Goal: Task Accomplishment & Management: Use online tool/utility

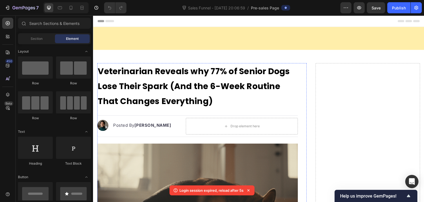
scroll to position [2467, 0]
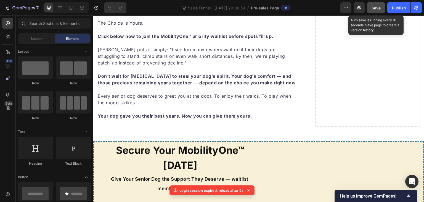
click at [377, 7] on span "Save" at bounding box center [376, 8] width 9 height 5
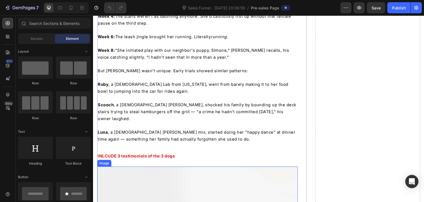
scroll to position [1514, 0]
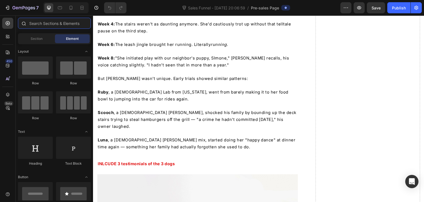
click at [45, 23] on input "text" at bounding box center [54, 23] width 73 height 11
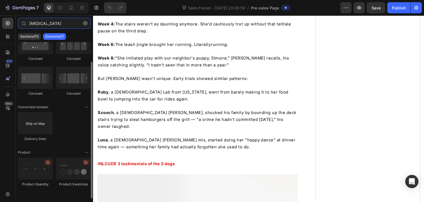
scroll to position [0, 0]
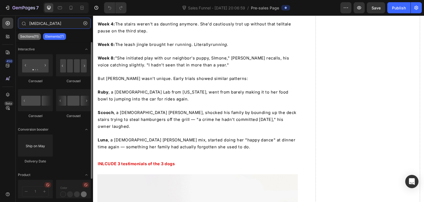
type input "[MEDICAL_DATA]"
click at [36, 38] on p "Sections(11)" at bounding box center [29, 36] width 18 height 4
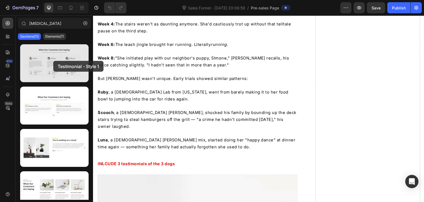
drag, startPoint x: 49, startPoint y: 72, endPoint x: 53, endPoint y: 61, distance: 12.1
click at [53, 61] on div at bounding box center [54, 63] width 68 height 38
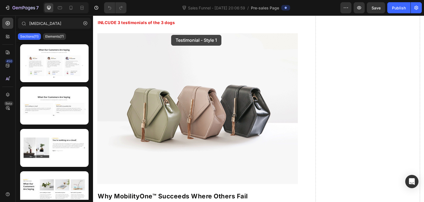
scroll to position [1647, 0]
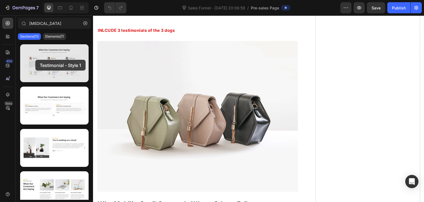
drag, startPoint x: 36, startPoint y: 69, endPoint x: 35, endPoint y: 60, distance: 9.2
click at [35, 60] on div at bounding box center [54, 63] width 68 height 38
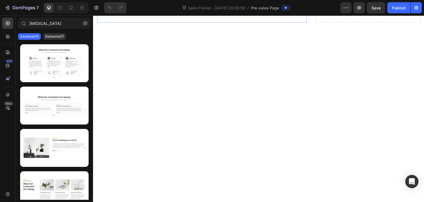
scroll to position [2806, 0]
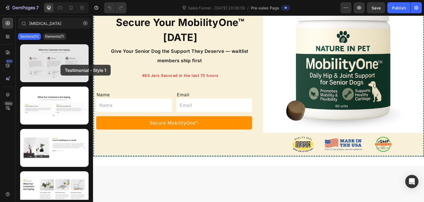
drag, startPoint x: 53, startPoint y: 65, endPoint x: 60, endPoint y: 65, distance: 7.5
click at [60, 65] on div at bounding box center [54, 63] width 68 height 38
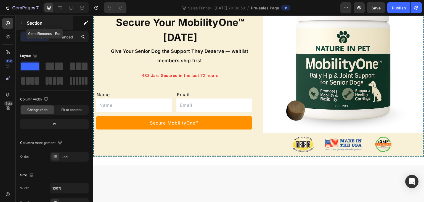
click at [21, 23] on icon "button" at bounding box center [21, 23] width 4 height 4
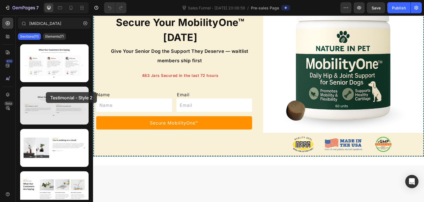
drag, startPoint x: 47, startPoint y: 106, endPoint x: 46, endPoint y: 92, distance: 14.1
click at [46, 92] on div at bounding box center [54, 105] width 68 height 38
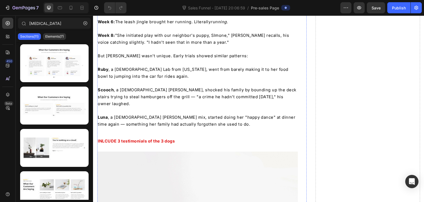
scroll to position [1564, 0]
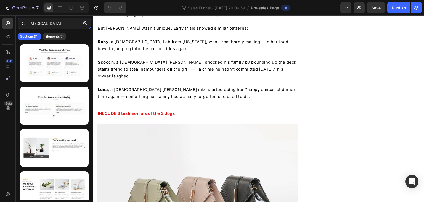
drag, startPoint x: 43, startPoint y: 23, endPoint x: 20, endPoint y: 23, distance: 22.6
click at [20, 23] on div "[MEDICAL_DATA]" at bounding box center [54, 24] width 77 height 13
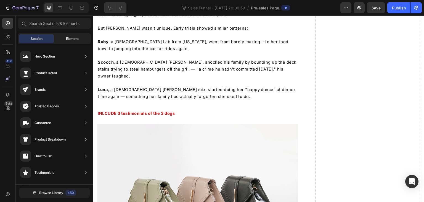
click at [68, 39] on span "Element" at bounding box center [72, 38] width 13 height 5
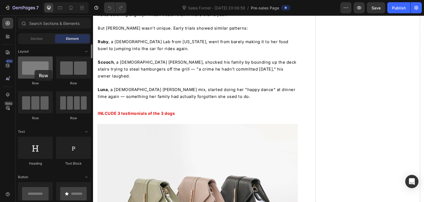
click at [35, 70] on div at bounding box center [35, 67] width 35 height 22
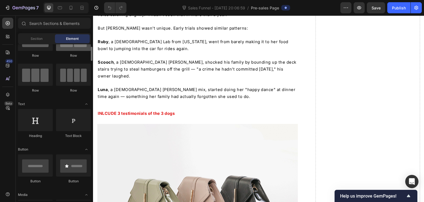
scroll to position [55, 0]
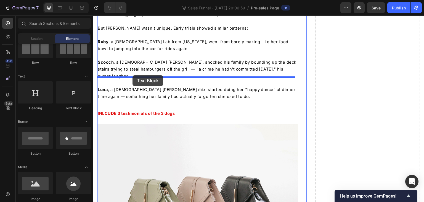
drag, startPoint x: 164, startPoint y: 112, endPoint x: 133, endPoint y: 75, distance: 48.4
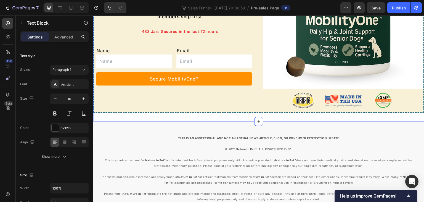
scroll to position [3001, 0]
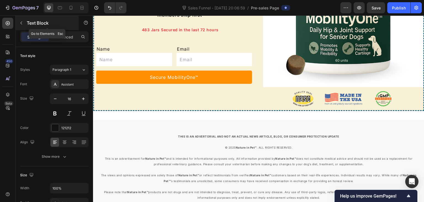
click at [22, 24] on icon "button" at bounding box center [21, 23] width 4 height 4
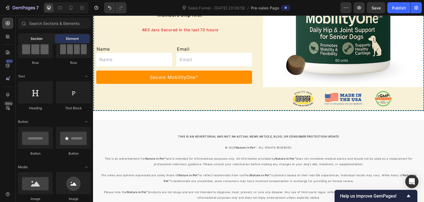
click at [36, 34] on div "Section" at bounding box center [36, 38] width 35 height 9
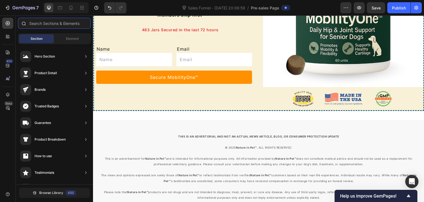
click at [45, 20] on input "text" at bounding box center [54, 23] width 73 height 11
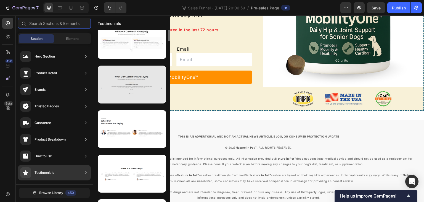
scroll to position [0, 0]
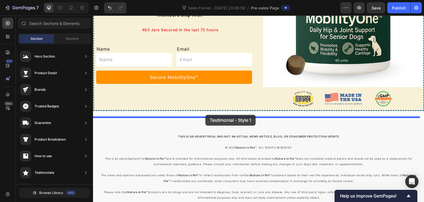
drag, startPoint x: 221, startPoint y: 67, endPoint x: 205, endPoint y: 115, distance: 50.0
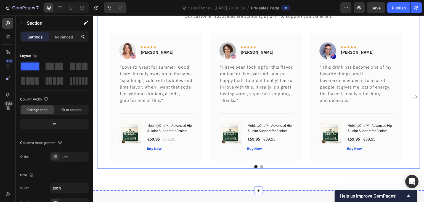
scroll to position [3139, 0]
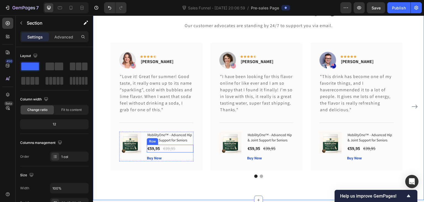
click at [191, 149] on div "€59,95 (P) Price (P) Price €39,95 (P) Price (P) Price Row" at bounding box center [170, 148] width 47 height 8
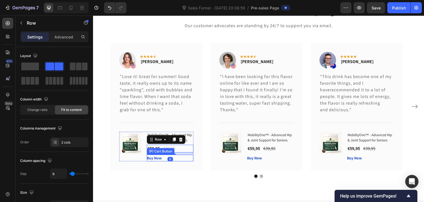
click at [190, 158] on div "Buy Now (P) Cart Button" at bounding box center [170, 157] width 47 height 7
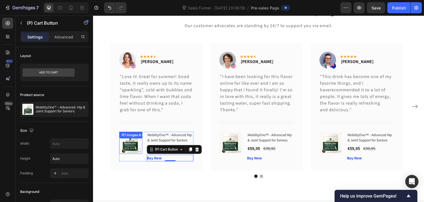
click at [131, 135] on div "(P) Images & Gallery" at bounding box center [137, 134] width 34 height 5
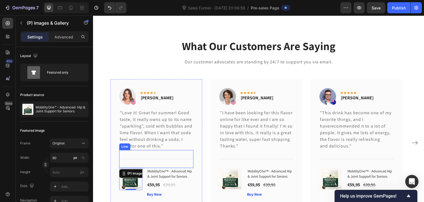
scroll to position [3111, 0]
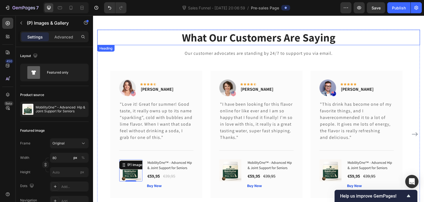
click at [223, 36] on p "What Our Customers Are Saying" at bounding box center [259, 37] width 322 height 14
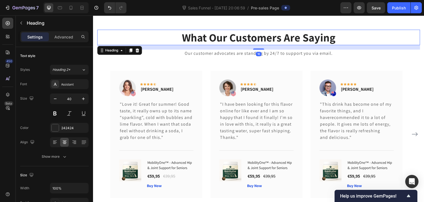
click at [223, 36] on p "What Our Customers Are Saying" at bounding box center [259, 37] width 322 height 14
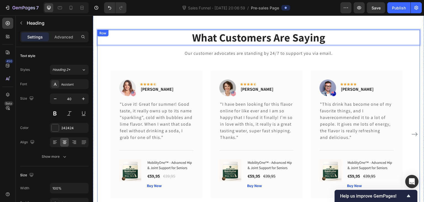
click at [395, 71] on div "Image Icon Icon Icon Icon Icon Row [PERSON_NAME] Text block Row "This drink has…" at bounding box center [357, 133] width 92 height 127
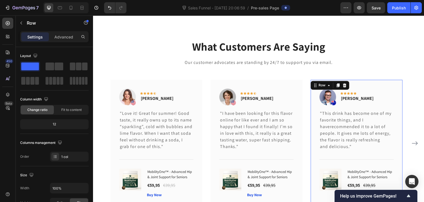
scroll to position [3157, 0]
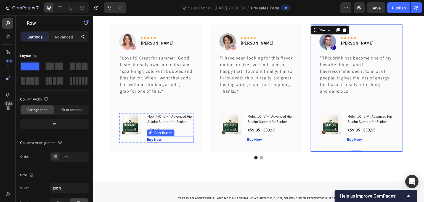
click at [192, 141] on div "Buy Now (P) Cart Button" at bounding box center [170, 139] width 47 height 7
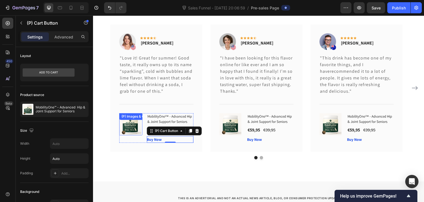
click at [121, 113] on div "(P) Images & Gallery" at bounding box center [130, 124] width 23 height 22
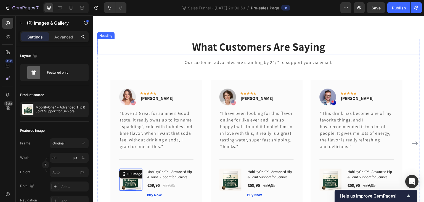
scroll to position [3047, 0]
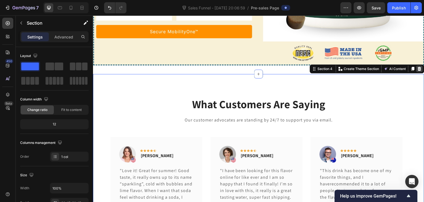
click at [418, 67] on icon at bounding box center [420, 69] width 4 height 4
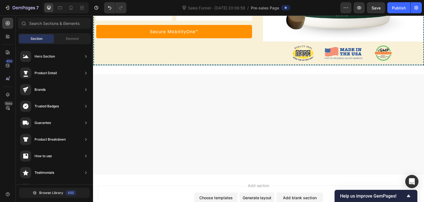
click at [254, 113] on div at bounding box center [258, 124] width 331 height 100
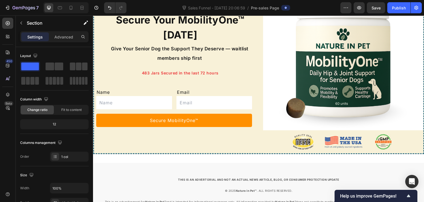
scroll to position [3041, 0]
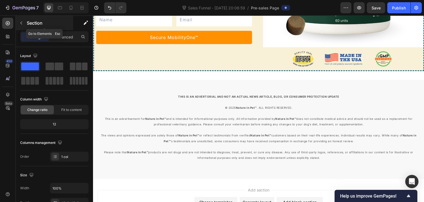
click at [21, 22] on icon "button" at bounding box center [21, 23] width 4 height 4
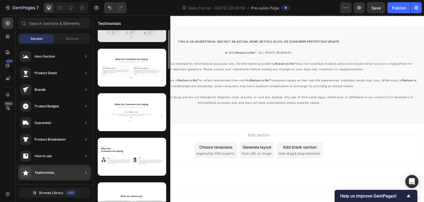
scroll to position [0, 0]
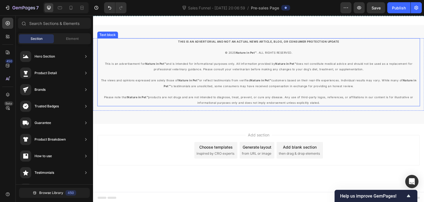
click at [272, 78] on span "The views and opinions expressed are solely those of Nature in Pet™ or reflect …" at bounding box center [259, 82] width 316 height 9
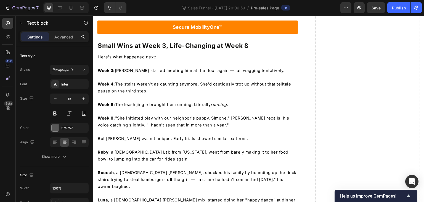
scroll to position [1537, 0]
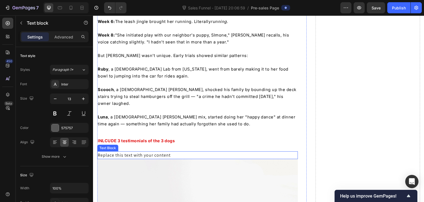
click at [168, 151] on div "Replace this text with your content" at bounding box center [197, 155] width 201 height 8
click at [152, 151] on div "Replace this text with your content" at bounding box center [197, 155] width 201 height 8
click at [152, 152] on p "Replace this text with your content" at bounding box center [198, 155] width 200 height 7
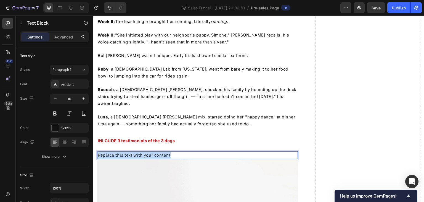
click at [152, 152] on p "Replace this text with your content" at bounding box center [198, 155] width 200 height 7
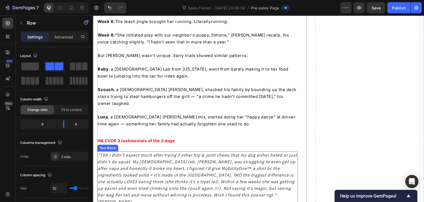
click at [208, 152] on icon ""Tbh I didn’t expect much after trying 3 other hip & joint chews that my dog ei…" at bounding box center [197, 175] width 199 height 46
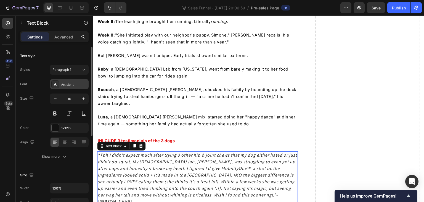
click at [68, 84] on div "Assistant" at bounding box center [74, 84] width 26 height 5
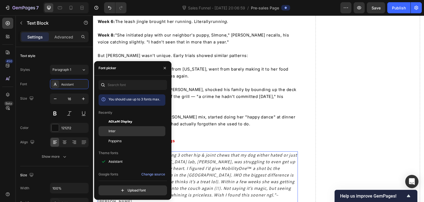
click at [118, 131] on div "Inter" at bounding box center [136, 130] width 56 height 5
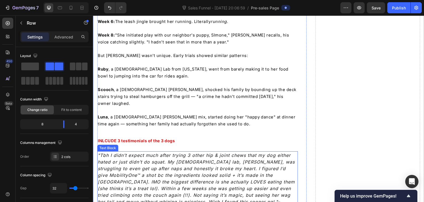
click at [144, 152] on icon ""Tbh I didn’t expect much after trying 3 other hip & joint chews that my dog ei…" at bounding box center [196, 178] width 197 height 52
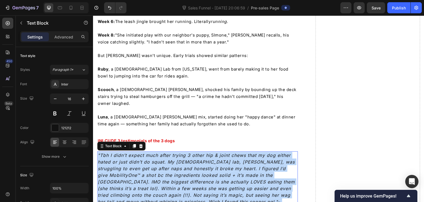
click at [144, 152] on icon ""Tbh I didn’t expect much after trying 3 other hip & joint chews that my dog ei…" at bounding box center [196, 178] width 197 height 52
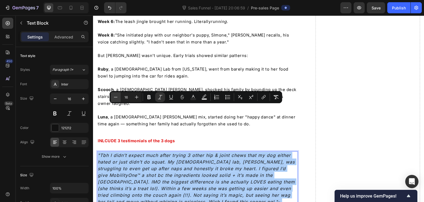
click at [115, 97] on icon "Editor contextual toolbar" at bounding box center [116, 97] width 6 height 6
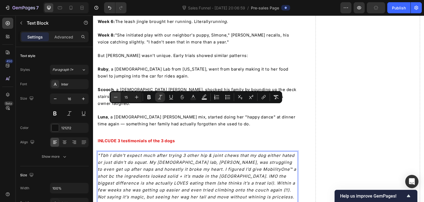
click at [115, 97] on icon "Editor contextual toolbar" at bounding box center [116, 97] width 6 height 6
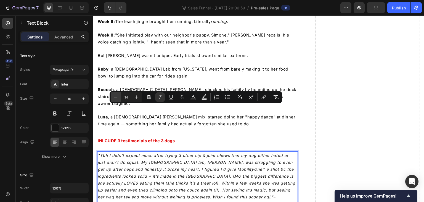
click at [115, 97] on icon "Editor contextual toolbar" at bounding box center [116, 97] width 6 height 6
type input "13"
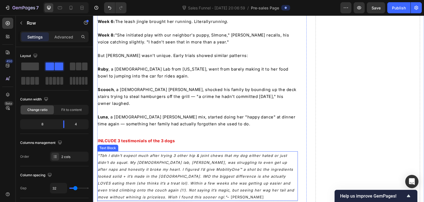
click at [292, 152] on p ""Tbh I didn’t expect much after trying 3 other hip & joint chews that my dog ei…" at bounding box center [198, 176] width 200 height 48
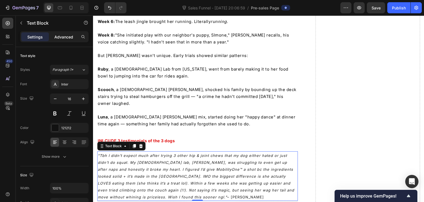
click at [65, 40] on div "Advanced" at bounding box center [64, 36] width 28 height 9
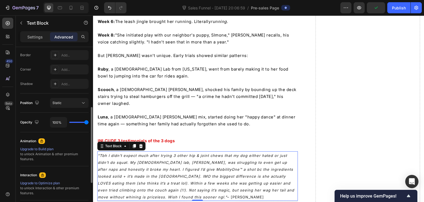
scroll to position [157, 0]
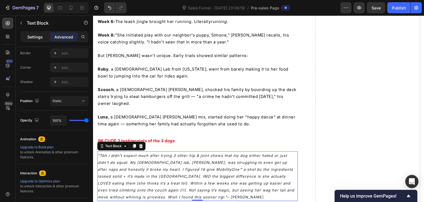
click at [44, 34] on div "Settings" at bounding box center [35, 36] width 28 height 9
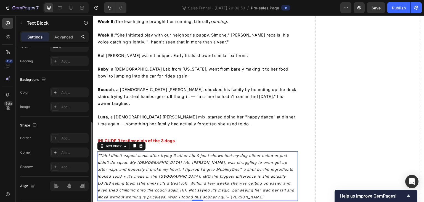
scroll to position [142, 0]
click at [67, 92] on div "Add..." at bounding box center [74, 91] width 26 height 5
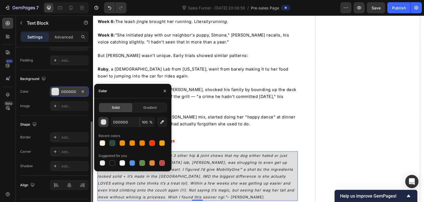
click at [101, 122] on div "button" at bounding box center [104, 122] width 6 height 6
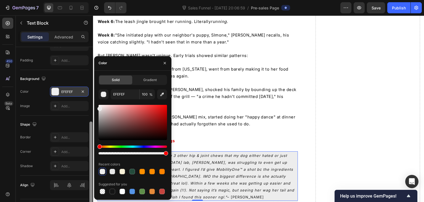
drag, startPoint x: 100, startPoint y: 111, endPoint x: 92, endPoint y: 107, distance: 7.9
click at [92, 107] on div "450 Beta Sections(30) Elements(86) Section Element Hero Section Product Detail …" at bounding box center [46, 108] width 93 height 186
click at [121, 171] on div at bounding box center [123, 171] width 6 height 6
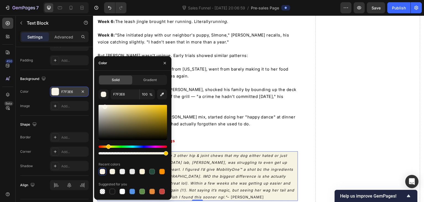
drag, startPoint x: 108, startPoint y: 106, endPoint x: 105, endPoint y: 105, distance: 3.2
click at [105, 105] on div at bounding box center [105, 106] width 4 height 4
type input "F9F5E5"
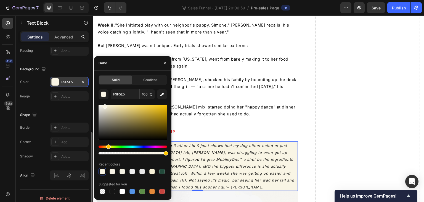
scroll to position [156, 0]
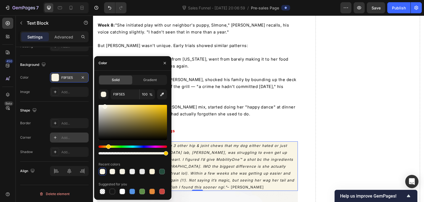
click at [64, 137] on div "Add..." at bounding box center [74, 137] width 26 height 5
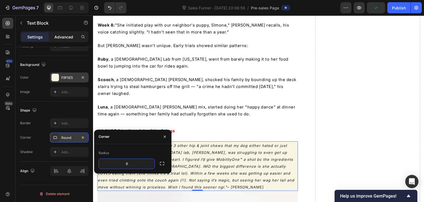
click at [65, 38] on p "Advanced" at bounding box center [63, 37] width 19 height 6
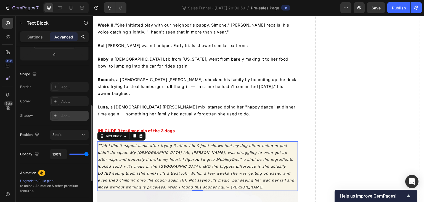
scroll to position [123, 0]
click at [69, 89] on div "Add..." at bounding box center [74, 87] width 26 height 5
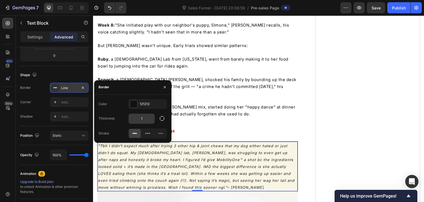
click at [147, 117] on input "1" at bounding box center [142, 118] width 26 height 10
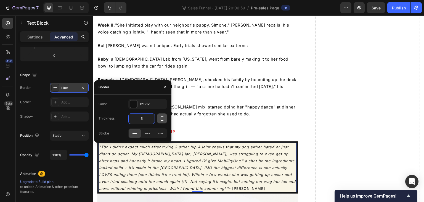
type input "5"
click at [163, 116] on icon "button" at bounding box center [162, 118] width 4 height 4
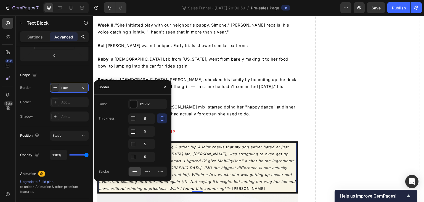
click at [163, 116] on icon "button" at bounding box center [162, 118] width 6 height 6
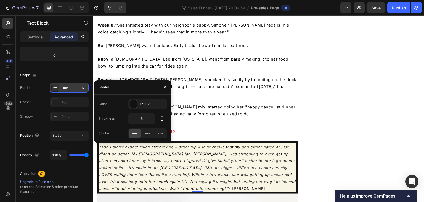
click at [134, 134] on icon at bounding box center [135, 133] width 6 height 6
click at [133, 104] on div at bounding box center [133, 103] width 7 height 7
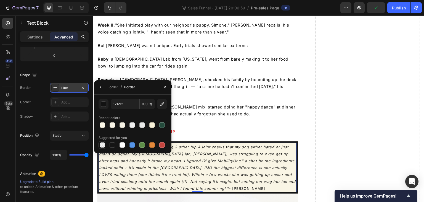
click at [102, 143] on div at bounding box center [103, 145] width 6 height 6
type input "000000"
type input "0"
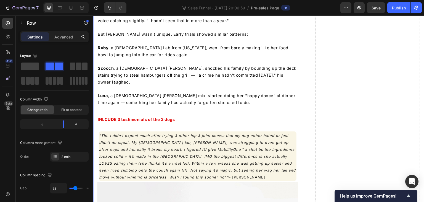
scroll to position [1558, 0]
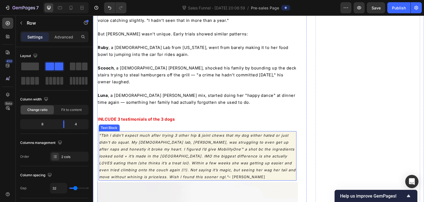
click at [247, 133] on icon ""Tbh I didn’t expect much after trying 3 other hip & joint chews that my dog ei…" at bounding box center [197, 156] width 197 height 46
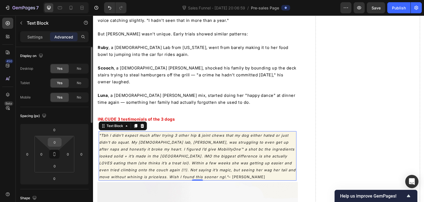
click at [57, 143] on input "0" at bounding box center [54, 142] width 11 height 8
type input "3"
click at [56, 166] on input "0" at bounding box center [54, 165] width 11 height 8
click at [57, 166] on input "3" at bounding box center [54, 165] width 11 height 8
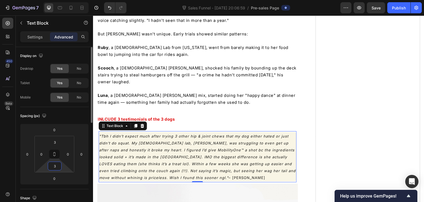
click at [57, 166] on input "3" at bounding box center [54, 165] width 11 height 8
type input "6"
click at [56, 141] on input "3" at bounding box center [54, 142] width 11 height 8
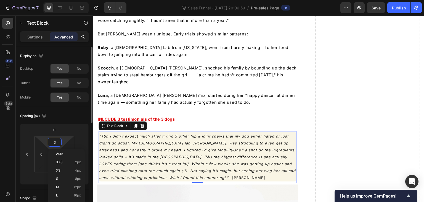
type input "6"
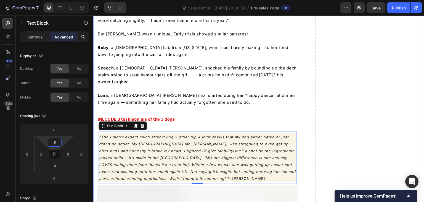
click at [147, 134] on icon ""Tbh I didn’t expect much after trying 3 other hip & joint chews that my dog ei…" at bounding box center [197, 157] width 197 height 46
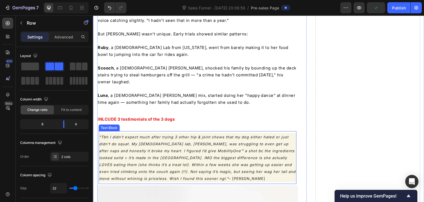
click at [221, 133] on p ""Tbh I didn’t expect much after trying 3 other hip & joint chews that my dog ei…" at bounding box center [197, 157] width 197 height 48
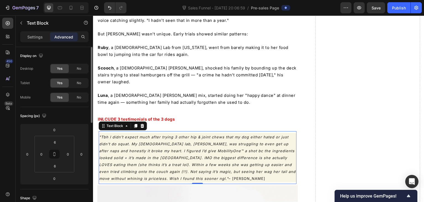
scroll to position [110, 0]
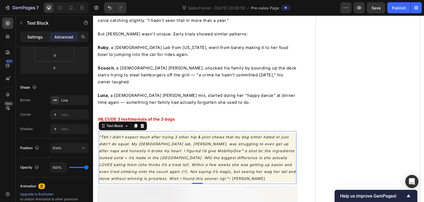
click at [39, 38] on p "Settings" at bounding box center [34, 37] width 15 height 6
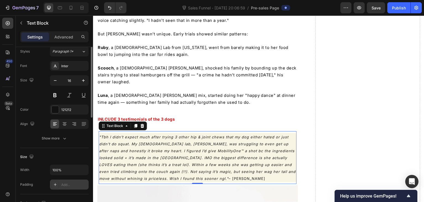
scroll to position [0, 0]
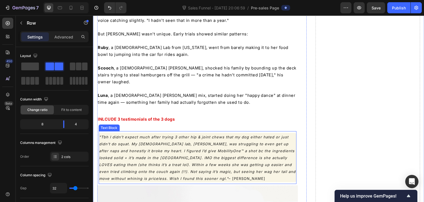
click at [277, 133] on p ""Tbh I didn’t expect much after trying 3 other hip & joint chews that my dog ei…" at bounding box center [197, 157] width 197 height 48
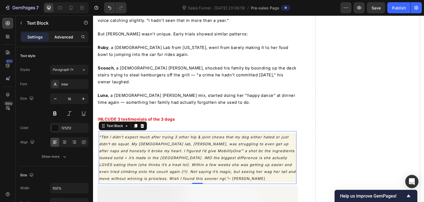
click at [63, 35] on p "Advanced" at bounding box center [63, 37] width 19 height 6
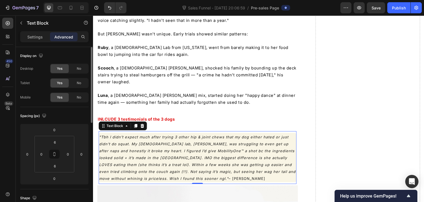
scroll to position [28, 0]
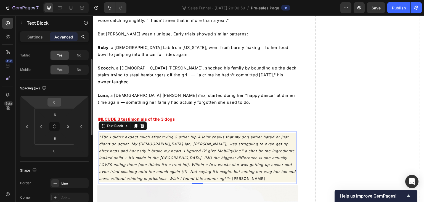
click at [59, 103] on input "0" at bounding box center [54, 102] width 11 height 8
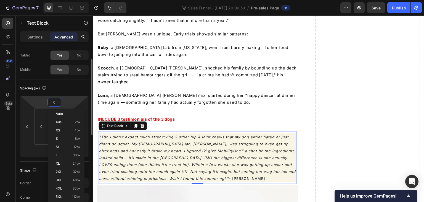
type input "-1"
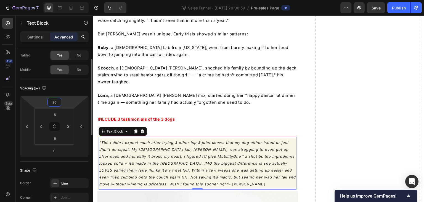
type input "2"
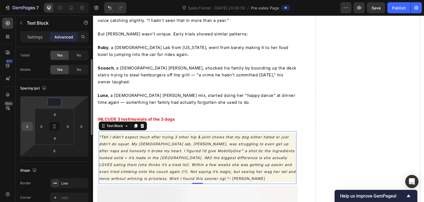
type input "0"
click at [30, 126] on input "0" at bounding box center [27, 126] width 8 height 8
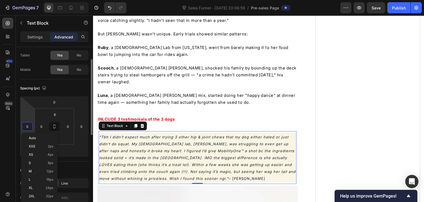
click at [30, 126] on input "0" at bounding box center [27, 126] width 8 height 8
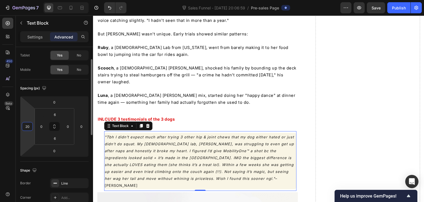
type input "2"
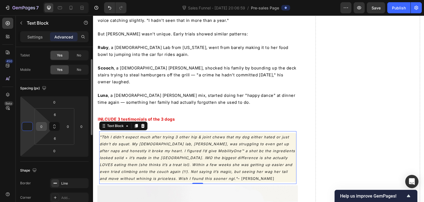
click at [40, 126] on input "0" at bounding box center [41, 126] width 8 height 8
type input "0"
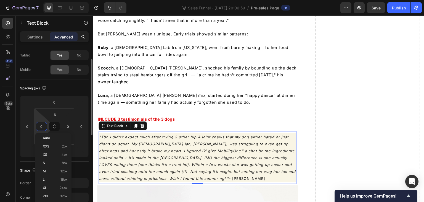
click at [40, 126] on input "0" at bounding box center [41, 126] width 8 height 8
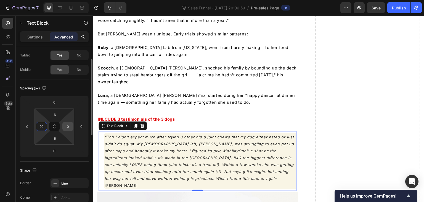
type input "20"
click at [69, 128] on input "0" at bounding box center [68, 126] width 8 height 8
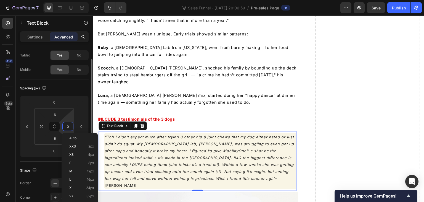
click at [69, 128] on input "0" at bounding box center [68, 126] width 8 height 8
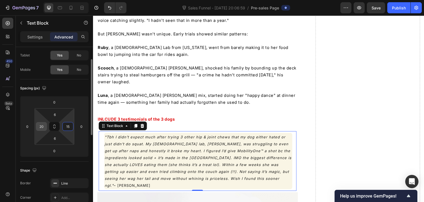
type input "15"
click at [41, 126] on input "20" at bounding box center [41, 126] width 8 height 8
type input "15"
click at [55, 139] on input "6" at bounding box center [54, 138] width 11 height 8
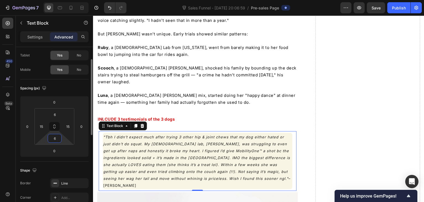
click at [55, 139] on input "6" at bounding box center [54, 138] width 11 height 8
type input "10"
click at [58, 117] on input "6" at bounding box center [54, 114] width 11 height 8
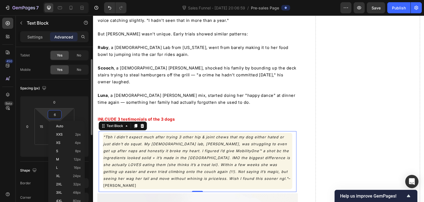
click at [58, 117] on input "6" at bounding box center [54, 114] width 11 height 8
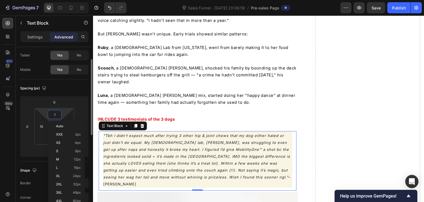
type input "10"
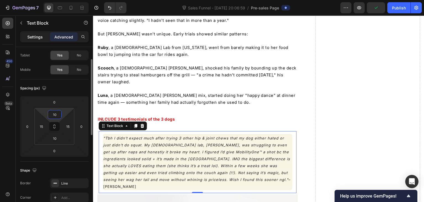
click at [37, 39] on p "Settings" at bounding box center [34, 37] width 15 height 6
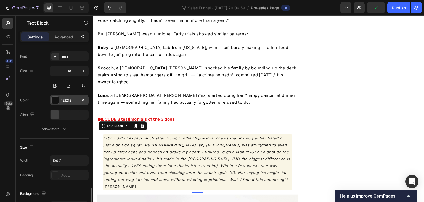
scroll to position [110, 0]
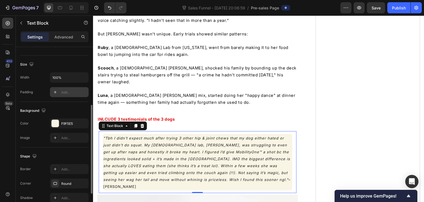
click at [63, 91] on div "Add..." at bounding box center [74, 92] width 26 height 5
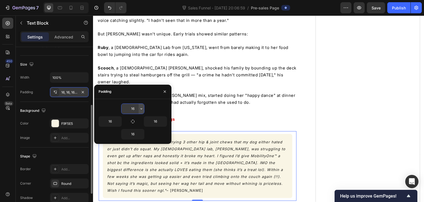
click at [142, 109] on icon "button" at bounding box center [141, 108] width 4 height 4
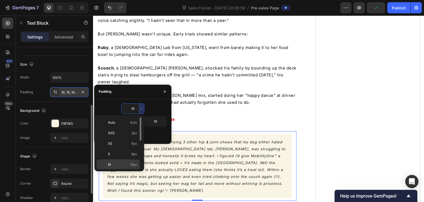
click at [134, 163] on span "12px" at bounding box center [133, 164] width 7 height 5
type input "12"
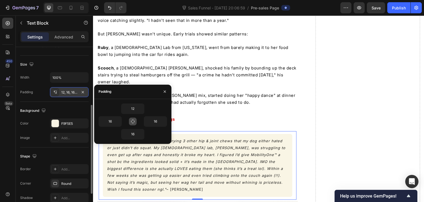
click at [133, 122] on icon "button" at bounding box center [133, 121] width 4 height 4
type input "12"
click at [133, 122] on icon "button" at bounding box center [132, 121] width 3 height 3
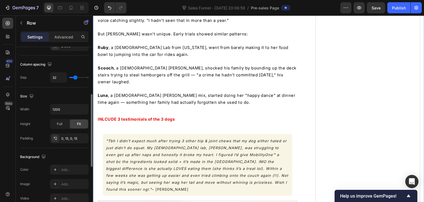
scroll to position [0, 0]
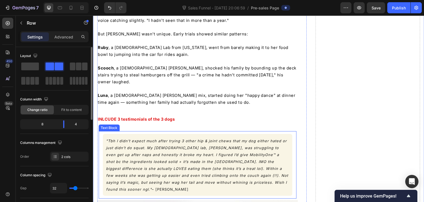
click at [184, 138] on icon ""Tbh I didn’t expect much after trying 3 other hip & joint chews that my dog ei…" at bounding box center [197, 164] width 182 height 53
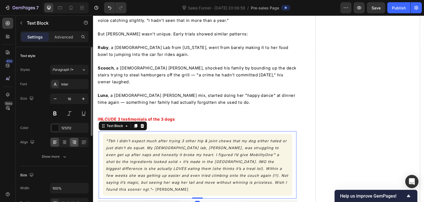
scroll to position [28, 0]
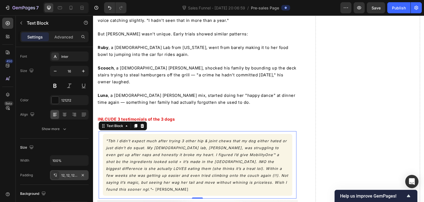
click at [69, 176] on div "12, 12, 12, 12" at bounding box center [69, 175] width 16 height 5
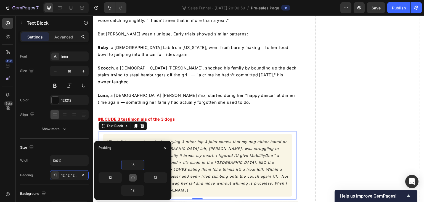
type input "15"
click at [131, 177] on icon "button" at bounding box center [133, 177] width 4 height 4
type input "15"
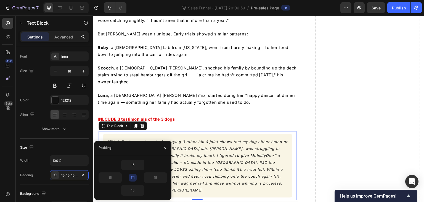
click at [131, 177] on icon "button" at bounding box center [133, 177] width 4 height 4
click at [67, 38] on p "Advanced" at bounding box center [63, 37] width 19 height 6
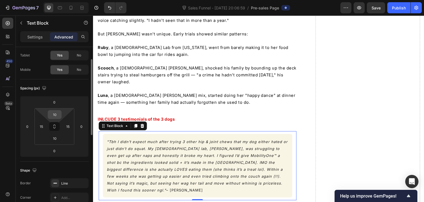
click at [58, 116] on input "10" at bounding box center [54, 114] width 11 height 8
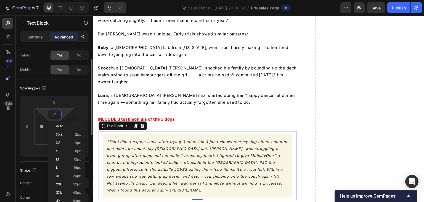
click at [58, 116] on input "10" at bounding box center [54, 114] width 11 height 8
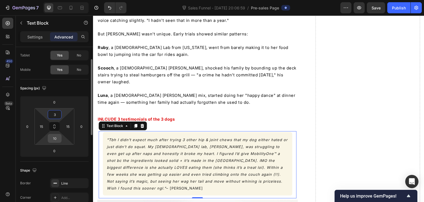
type input "3"
click at [58, 140] on input "10" at bounding box center [54, 138] width 11 height 8
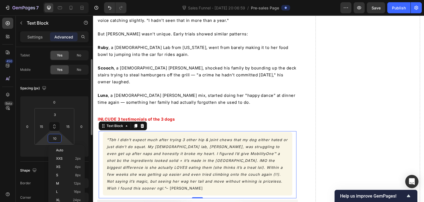
click at [58, 140] on input "10" at bounding box center [54, 138] width 11 height 8
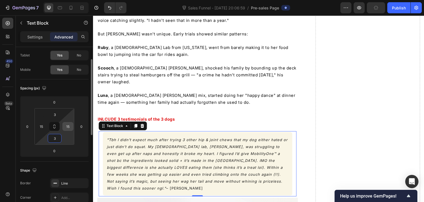
type input "3"
click at [69, 127] on input "15" at bounding box center [68, 126] width 8 height 8
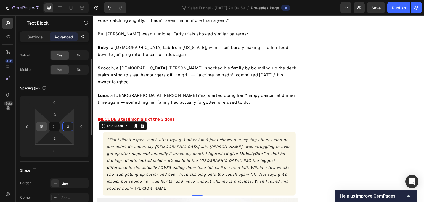
type input "3"
click at [44, 127] on input "15" at bounding box center [41, 126] width 8 height 8
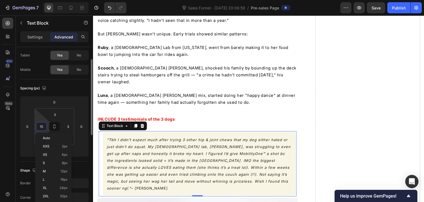
click at [44, 127] on input "15" at bounding box center [41, 126] width 8 height 8
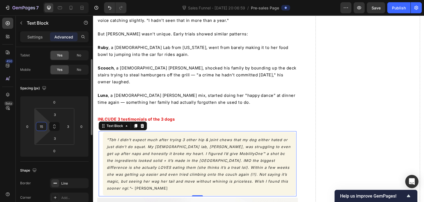
click at [44, 127] on input "15" at bounding box center [41, 126] width 8 height 8
type input "3"
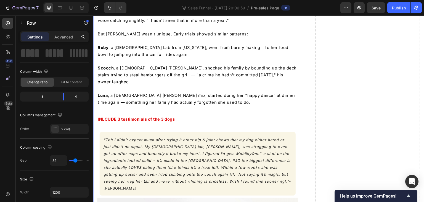
scroll to position [0, 0]
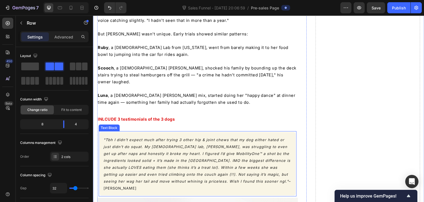
click at [218, 136] on p ""Tbh I didn’t expect much after trying 3 other hip & joint chews that my dog ei…" at bounding box center [198, 163] width 188 height 55
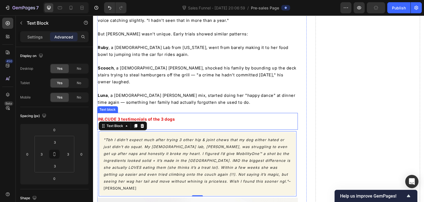
click at [195, 115] on p "INLCUDE 3 testimonials of the 3 dogs" at bounding box center [198, 118] width 200 height 7
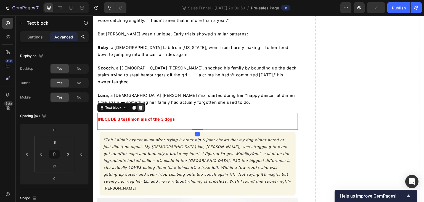
click at [141, 105] on icon at bounding box center [141, 107] width 4 height 4
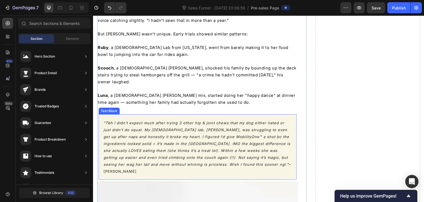
click at [165, 120] on icon ""Tbh I didn’t expect much after trying 3 other hip & joint chews that my dog ei…" at bounding box center [197, 143] width 187 height 46
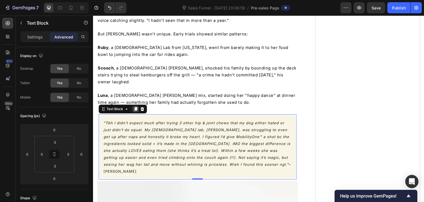
click at [136, 107] on icon at bounding box center [135, 109] width 3 height 4
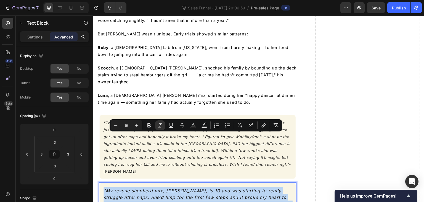
type input "13"
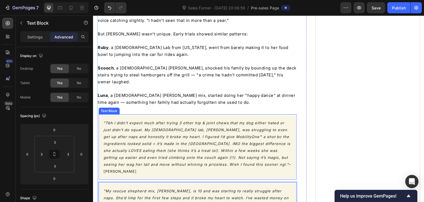
click at [205, 120] on span ""Tbh I didn’t expect much after trying 3 other hip & joint chews that my dog ei…" at bounding box center [197, 146] width 187 height 53
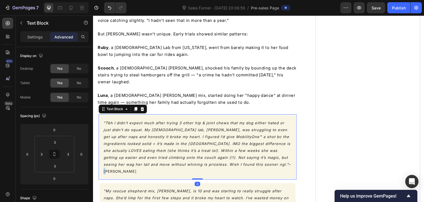
click at [205, 120] on span ""Tbh I didn’t expect much after trying 3 other hip & joint chews that my dog ei…" at bounding box center [197, 146] width 187 height 53
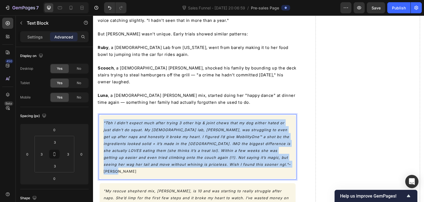
click at [205, 120] on span ""Tbh I didn’t expect much after trying 3 other hip & joint chews that my dog ei…" at bounding box center [197, 146] width 187 height 53
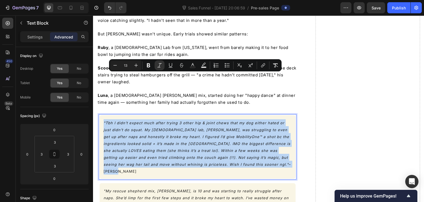
click at [205, 120] on span ""Tbh I didn’t expect much after trying 3 other hip & joint chews that my dog ei…" at bounding box center [197, 146] width 187 height 53
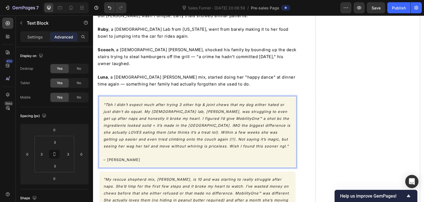
scroll to position [1586, 0]
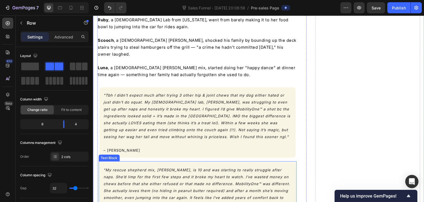
click at [273, 167] on icon ""My rescue shepherd mix, [PERSON_NAME], is 10 and was starting to really strugg…" at bounding box center [197, 186] width 187 height 39
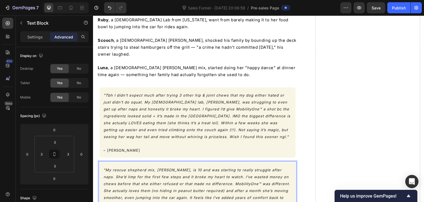
click at [251, 167] on icon ""My rescue shepherd mix, [PERSON_NAME], is 10 and was starting to really strugg…" at bounding box center [197, 186] width 187 height 39
click at [234, 167] on icon ""My rescue shepherd mix, [PERSON_NAME], is 10 and was starting to really strugg…" at bounding box center [196, 186] width 185 height 39
click at [135, 167] on icon ""My rescue shepherd mix, [PERSON_NAME], is 10 and was starting to really strugg…" at bounding box center [196, 186] width 185 height 39
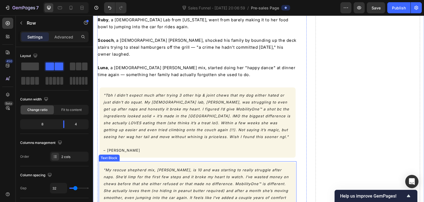
click at [190, 166] on p ""My rescue shepherd mix, [PERSON_NAME], is 10 and was starting to really strugg…" at bounding box center [198, 186] width 188 height 41
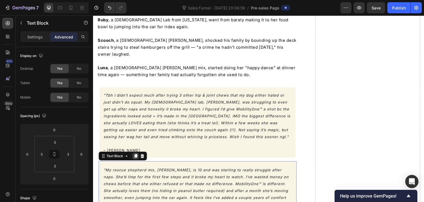
click at [136, 154] on icon at bounding box center [135, 156] width 3 height 4
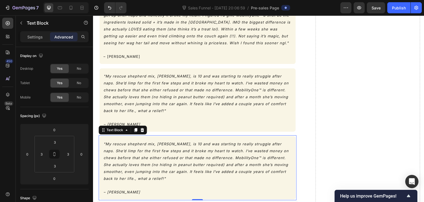
scroll to position [1687, 0]
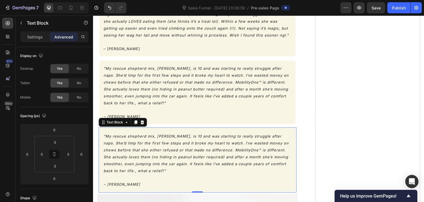
click at [123, 134] on icon ""My rescue shepherd mix, [PERSON_NAME], is 10 and was starting to really strugg…" at bounding box center [196, 153] width 185 height 39
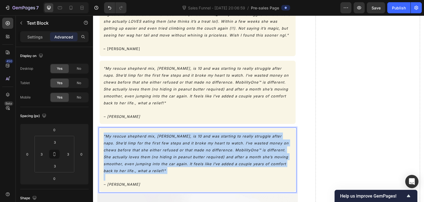
click at [123, 134] on icon ""My rescue shepherd mix, [PERSON_NAME], is 10 and was starting to really strugg…" at bounding box center [196, 153] width 185 height 39
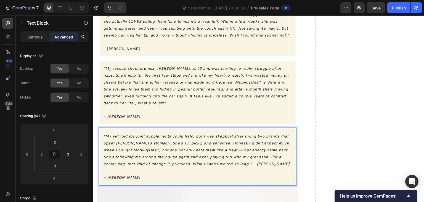
click at [118, 175] on icon "– [PERSON_NAME]" at bounding box center [122, 177] width 37 height 4
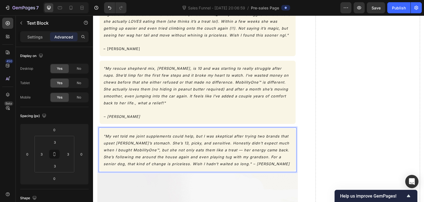
click at [238, 134] on icon ""My vet told me joint supplements could help, but I was skeptical after trying …" at bounding box center [197, 150] width 186 height 32
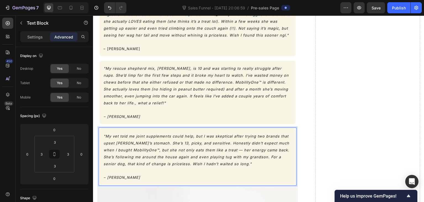
click at [118, 134] on icon ""My vet told me joint supplements could help, but I was skeptical after trying …" at bounding box center [197, 150] width 186 height 32
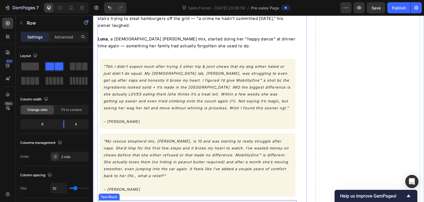
scroll to position [1604, 0]
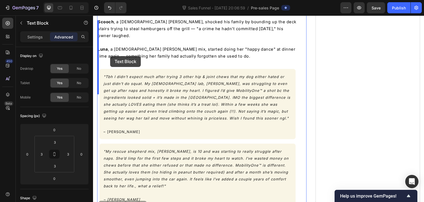
drag, startPoint x: 103, startPoint y: 160, endPoint x: 110, endPoint y: 56, distance: 103.8
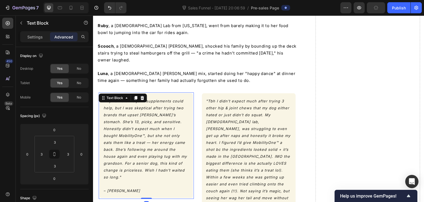
scroll to position [1577, 0]
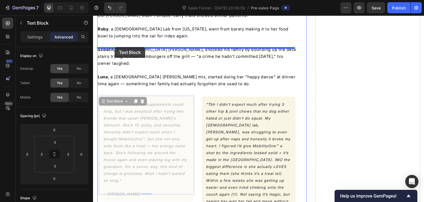
drag, startPoint x: 104, startPoint y: 54, endPoint x: 115, endPoint y: 47, distance: 12.5
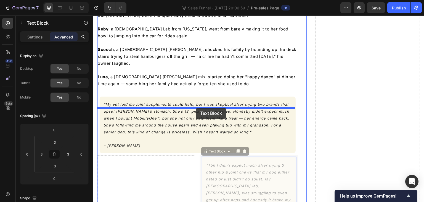
drag, startPoint x: 203, startPoint y: 105, endPoint x: 196, endPoint y: 108, distance: 7.9
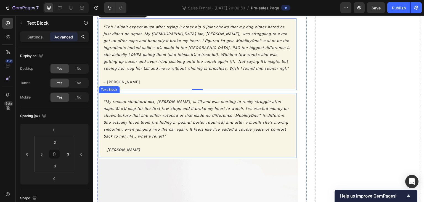
scroll to position [1798, 0]
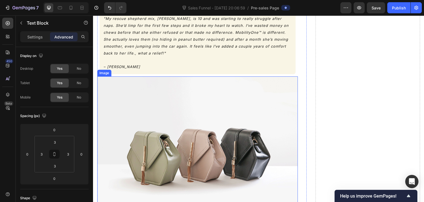
click at [196, 111] on img at bounding box center [197, 151] width 201 height 150
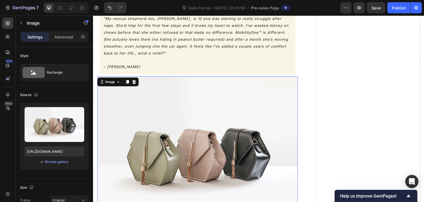
click at [135, 80] on icon at bounding box center [134, 82] width 4 height 4
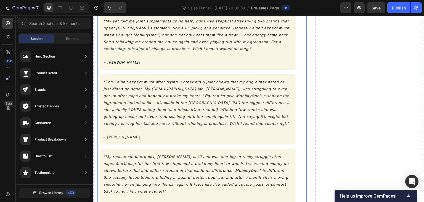
scroll to position [1660, 0]
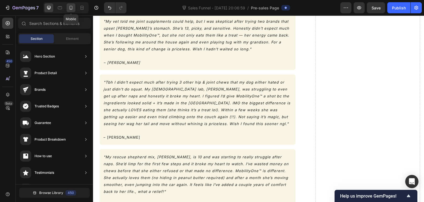
click at [70, 8] on icon at bounding box center [71, 8] width 6 height 6
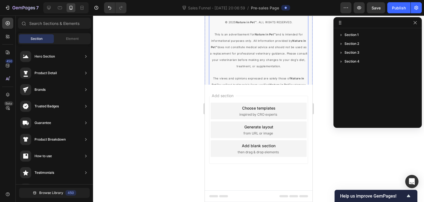
scroll to position [3238, 0]
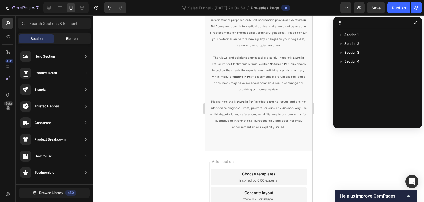
click at [67, 38] on span "Element" at bounding box center [72, 38] width 13 height 5
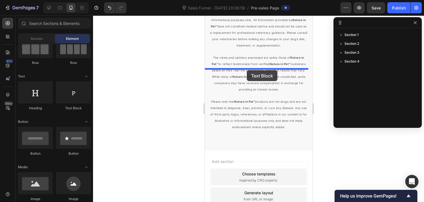
drag, startPoint x: 274, startPoint y: 106, endPoint x: 247, endPoint y: 70, distance: 45.7
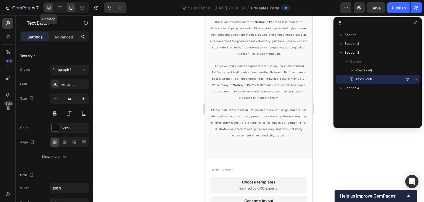
click at [49, 7] on icon at bounding box center [49, 8] width 6 height 6
type input "16"
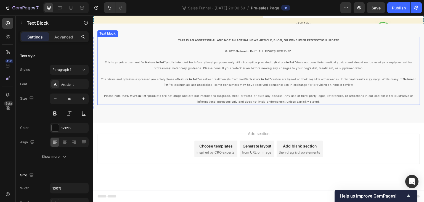
scroll to position [3095, 0]
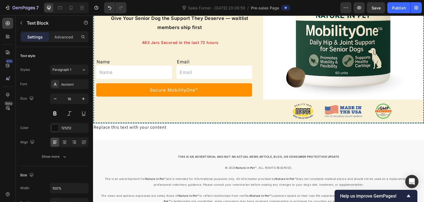
click at [156, 126] on div "Replace this text with your content" at bounding box center [258, 127] width 331 height 8
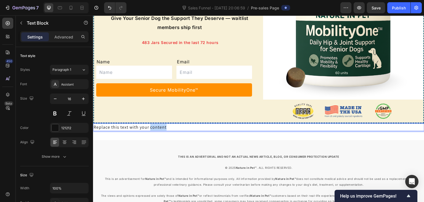
click at [156, 126] on p "Replace this text with your content" at bounding box center [259, 127] width 330 height 7
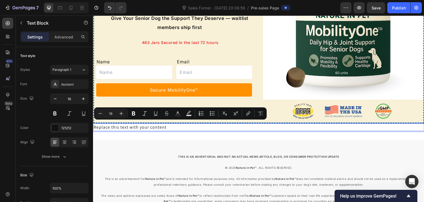
click at [144, 126] on p "Replace this text with your content" at bounding box center [259, 127] width 330 height 7
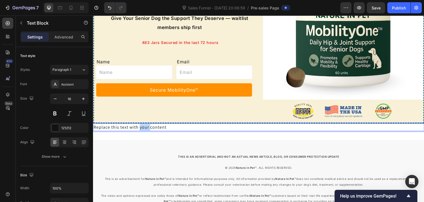
click at [144, 126] on p "Replace this text with your content" at bounding box center [259, 127] width 330 height 7
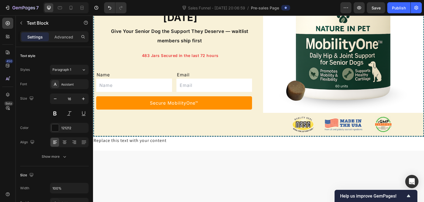
scroll to position [2884, 0]
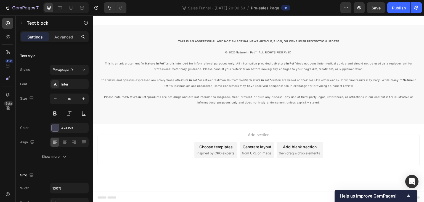
scroll to position [3050, 0]
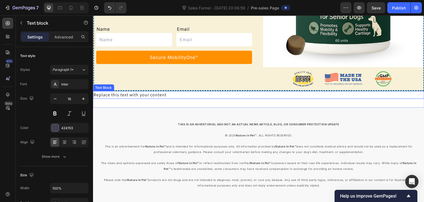
click at [178, 93] on div "Replace this text with your content" at bounding box center [258, 95] width 331 height 8
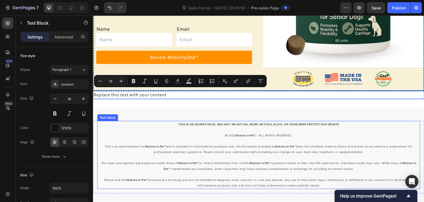
click at [202, 122] on strong "THIS IS AN ADVERTORIAL AND NOT AN ACTUAL NEWS ARTICLE, BLOG, OR CONSUMER PROTEC…" at bounding box center [258, 123] width 161 height 3
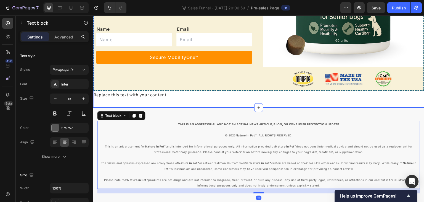
click at [202, 93] on p "Replace this text with your content" at bounding box center [259, 94] width 330 height 7
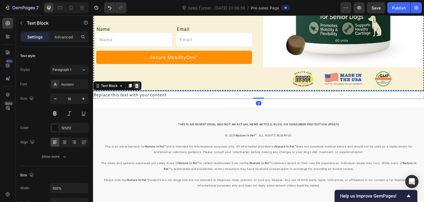
click at [135, 84] on icon at bounding box center [137, 86] width 4 height 4
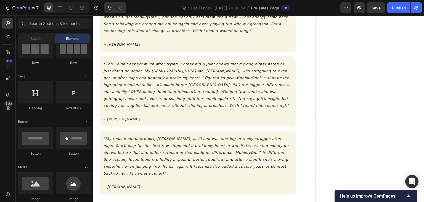
scroll to position [1678, 0]
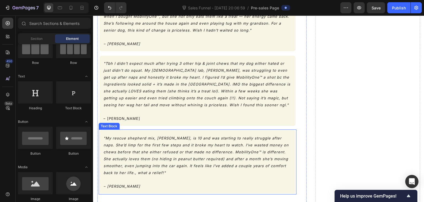
click at [135, 136] on icon ""My rescue shepherd mix, [PERSON_NAME], is 10 and was starting to really strugg…" at bounding box center [196, 155] width 185 height 39
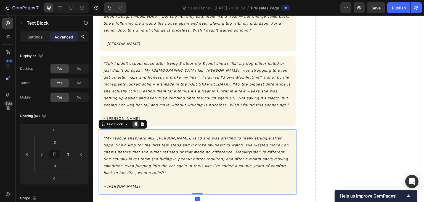
click at [136, 121] on div at bounding box center [135, 124] width 7 height 7
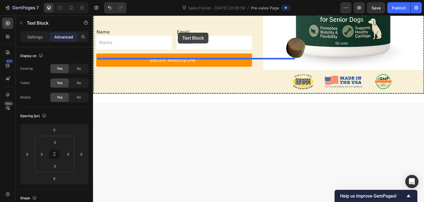
scroll to position [2968, 0]
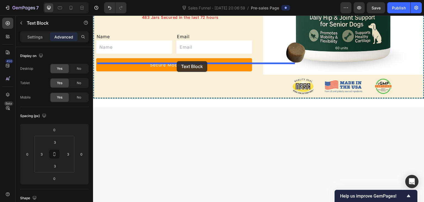
drag, startPoint x: 105, startPoint y: 144, endPoint x: 177, endPoint y: 61, distance: 109.8
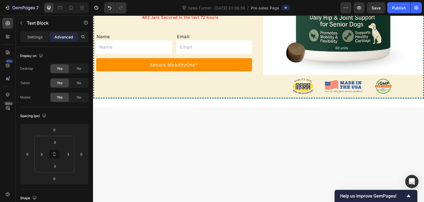
scroll to position [2900, 0]
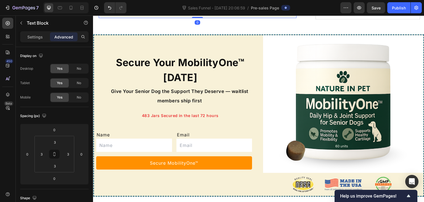
scroll to position [2873, 0]
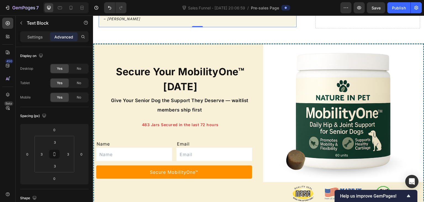
click at [147, 26] on div ""IMO this is the only chew that actually works. My senior beagle used to limp e…" at bounding box center [197, 9] width 196 height 36
click at [147, 9] on p ""IMO this is the only chew that actually works. My senior beagle used to limp e…" at bounding box center [198, 2] width 188 height 14
click at [120, 22] on p "– [PERSON_NAME]" at bounding box center [198, 18] width 188 height 7
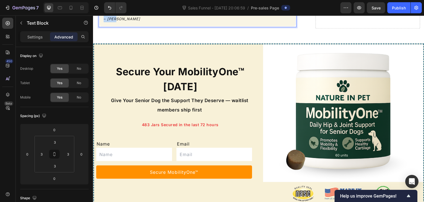
click at [120, 22] on p "– [PERSON_NAME]" at bounding box center [198, 18] width 188 height 7
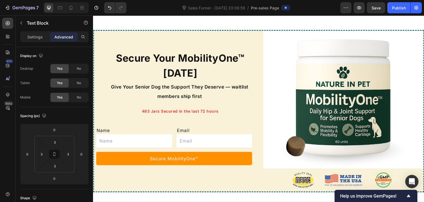
click at [199, 7] on icon ""MobilityOne™ legit gave my [DEMOGRAPHIC_DATA] shepherd her spark back. More en…" at bounding box center [195, 1] width 182 height 11
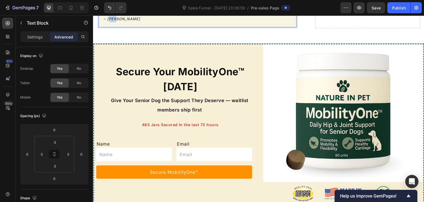
drag, startPoint x: 115, startPoint y: 160, endPoint x: 110, endPoint y: 162, distance: 5.3
click at [110, 22] on p "– [PERSON_NAME]" at bounding box center [198, 18] width 188 height 7
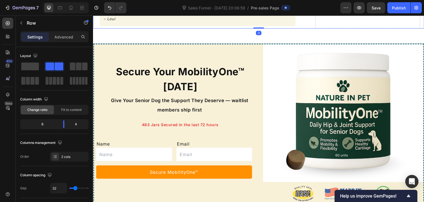
scroll to position [2900, 0]
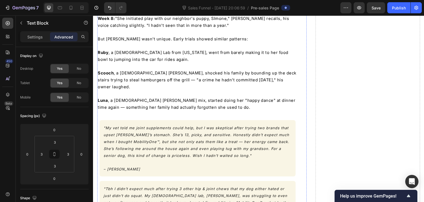
scroll to position [1548, 0]
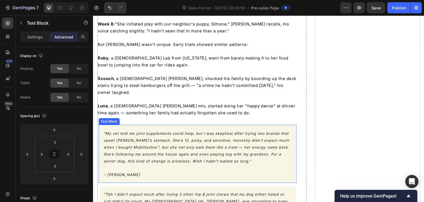
click at [162, 131] on icon ""My vet told me joint supplements could help, but I was skeptical after trying …" at bounding box center [197, 147] width 186 height 32
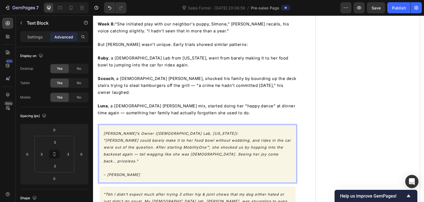
click at [123, 171] on p "– [PERSON_NAME]" at bounding box center [198, 174] width 188 height 7
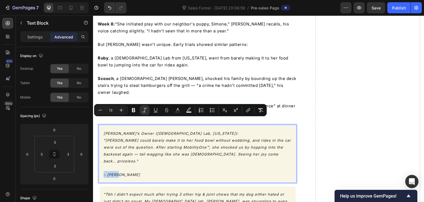
type input "16"
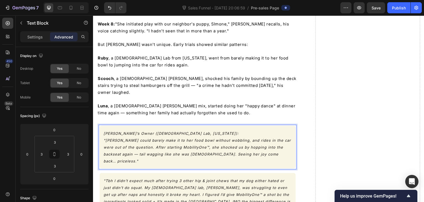
click at [195, 129] on p "[PERSON_NAME]’s Owner ([DEMOGRAPHIC_DATA] Lab, [US_STATE]): "[PERSON_NAME] coul…" at bounding box center [198, 146] width 188 height 35
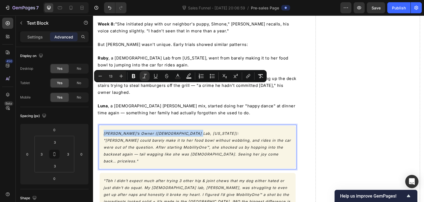
drag, startPoint x: 197, startPoint y: 85, endPoint x: 103, endPoint y: 86, distance: 93.9
click at [103, 125] on div "[PERSON_NAME]’s Owner ([DEMOGRAPHIC_DATA] Lab, [US_STATE]): "[PERSON_NAME] coul…" at bounding box center [197, 146] width 196 height 43
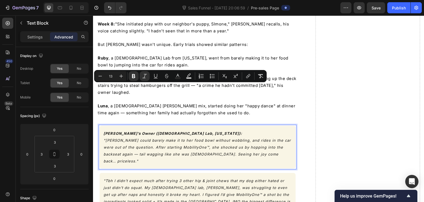
click at [202, 129] on p "[PERSON_NAME]’s Owner ([DEMOGRAPHIC_DATA] Lab, [US_STATE]): "[PERSON_NAME] coul…" at bounding box center [198, 146] width 188 height 35
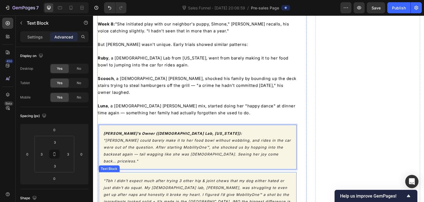
click at [130, 178] on icon ""Tbh I didn’t expect much after trying 3 other hip & joint chews that my dog ei…" at bounding box center [197, 201] width 187 height 46
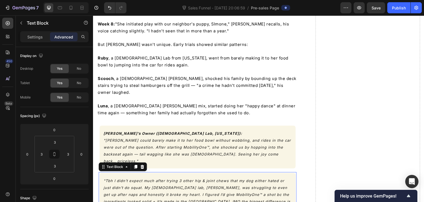
click at [130, 178] on icon ""Tbh I didn’t expect much after trying 3 other hip & joint chews that my dog ei…" at bounding box center [197, 201] width 187 height 46
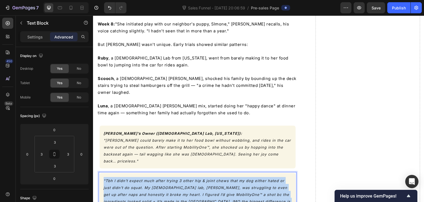
click at [130, 178] on icon ""Tbh I didn’t expect much after trying 3 other hip & joint chews that my dog ei…" at bounding box center [197, 201] width 187 height 46
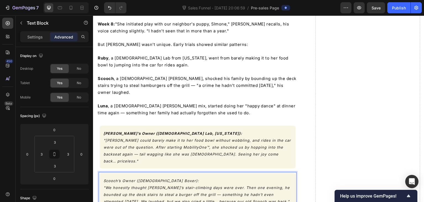
drag, startPoint x: 122, startPoint y: 161, endPoint x: 102, endPoint y: 161, distance: 19.9
click at [102, 173] on div "Scooch’s Owner ([DEMOGRAPHIC_DATA] Boxer): "We honestly thought [PERSON_NAME]’s…" at bounding box center [197, 197] width 196 height 49
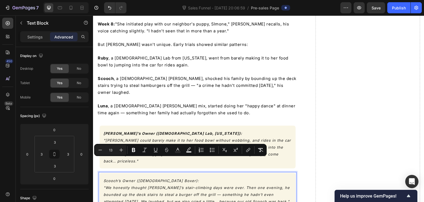
type input "16"
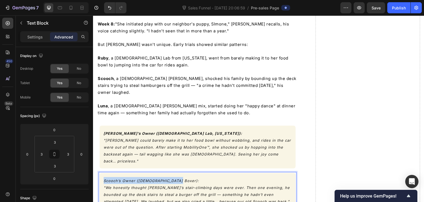
drag, startPoint x: 178, startPoint y: 127, endPoint x: 102, endPoint y: 129, distance: 75.7
click at [102, 173] on div "Scooch’s Owner ([DEMOGRAPHIC_DATA] Boxer): "We honestly thought [PERSON_NAME]’s…" at bounding box center [197, 191] width 196 height 36
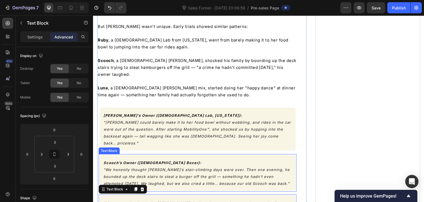
scroll to position [1575, 0]
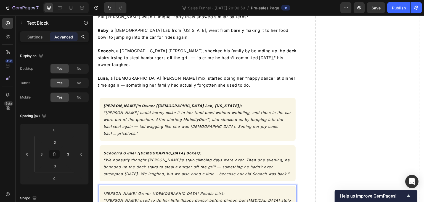
drag, startPoint x: 124, startPoint y: 173, endPoint x: 99, endPoint y: 174, distance: 24.9
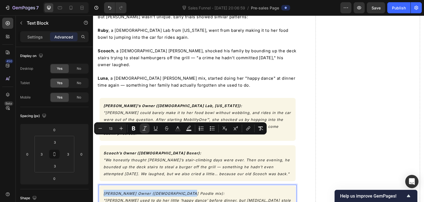
drag, startPoint x: 167, startPoint y: 140, endPoint x: 104, endPoint y: 141, distance: 62.7
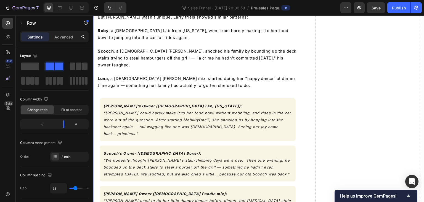
scroll to position [1603, 0]
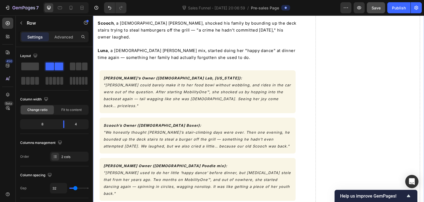
click at [378, 8] on span "Save" at bounding box center [376, 8] width 9 height 5
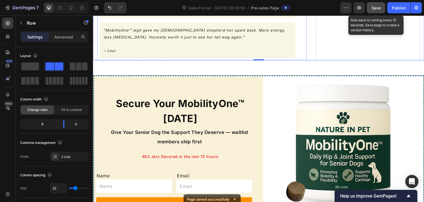
scroll to position [2813, 0]
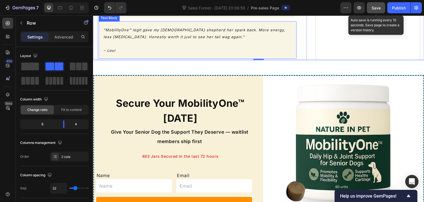
click at [128, 40] on p ""MobilityOne™ legit gave my [DEMOGRAPHIC_DATA] shepherd her spark back. More en…" at bounding box center [198, 33] width 188 height 14
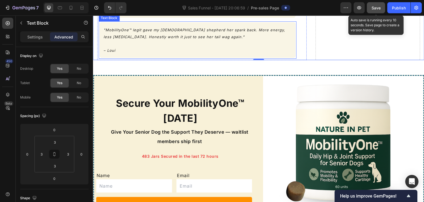
click at [128, 40] on p ""MobilityOne™ legit gave my [DEMOGRAPHIC_DATA] shepherd her spark back. More en…" at bounding box center [198, 33] width 188 height 14
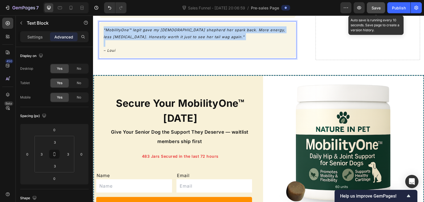
click at [128, 40] on p ""MobilityOne™ legit gave my [DEMOGRAPHIC_DATA] shepherd her spark back. More en…" at bounding box center [198, 33] width 188 height 14
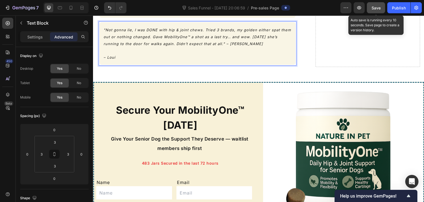
click at [225, 46] on icon ""Not gonna lie, I was DONE with hip & joint chews. Tried 3 brands, my golden ei…" at bounding box center [197, 37] width 187 height 18
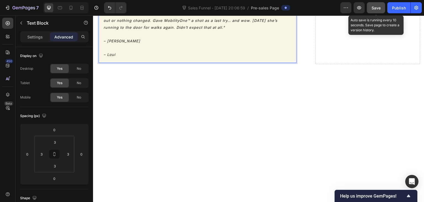
scroll to position [2868, 0]
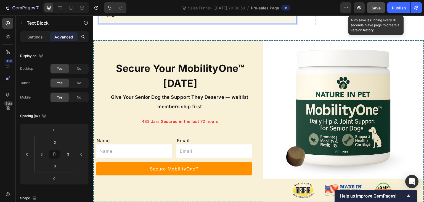
click at [120, 19] on p "– Loui" at bounding box center [198, 15] width 188 height 7
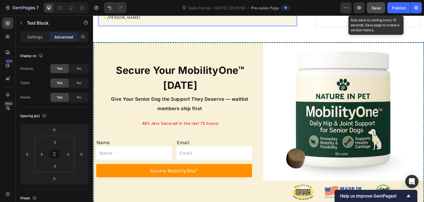
scroll to position [2841, 0]
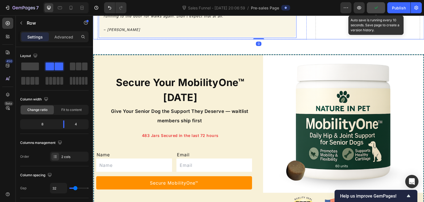
click at [198, 19] on p ""Not gonna lie, I was DONE with hip & joint chews. Tried 3 brands, my golden ei…" at bounding box center [198, 9] width 188 height 21
